Goal: Find specific page/section: Find specific page/section

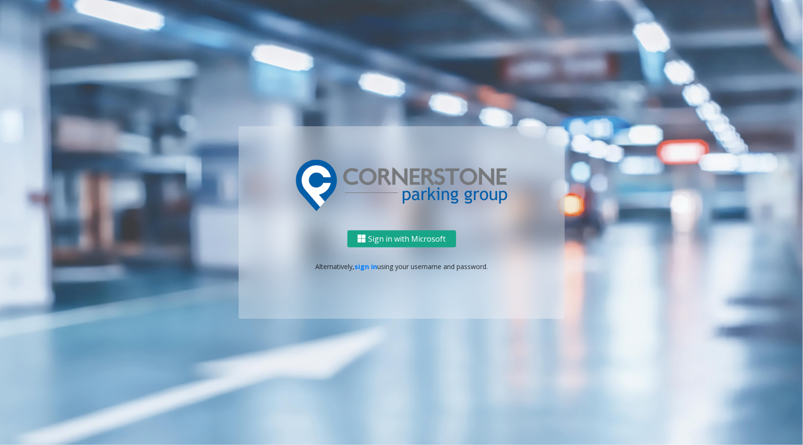
click at [398, 236] on button "Sign in with Microsoft" at bounding box center [401, 238] width 109 height 17
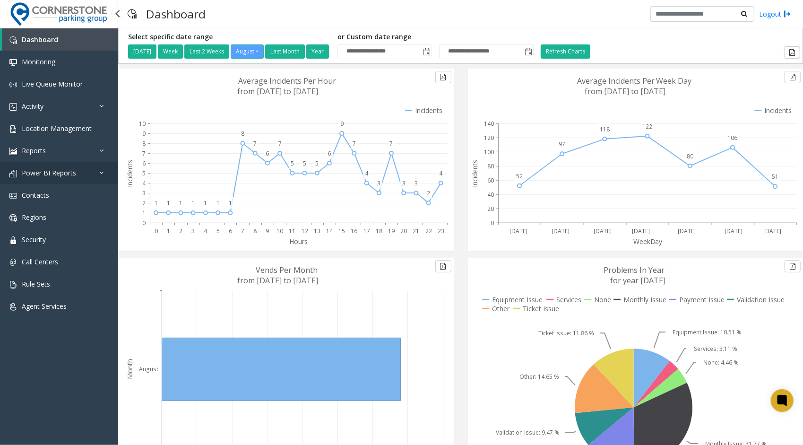
click at [99, 174] on link "Power BI Reports" at bounding box center [59, 173] width 118 height 22
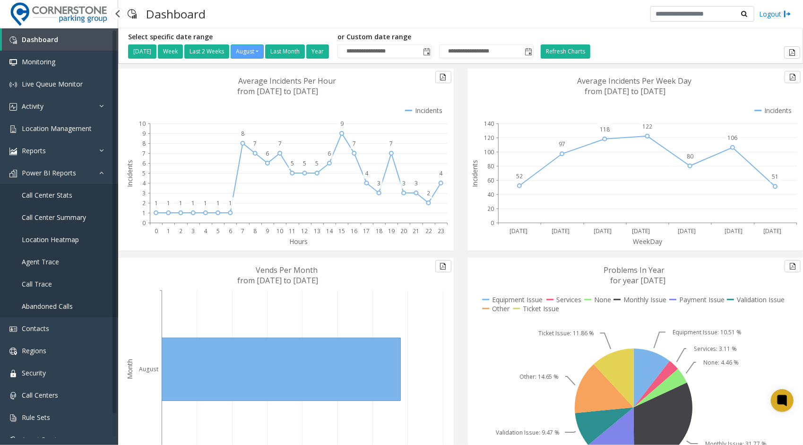
click at [90, 195] on link "Call Center Stats" at bounding box center [59, 195] width 118 height 22
